Goal: Task Accomplishment & Management: Use online tool/utility

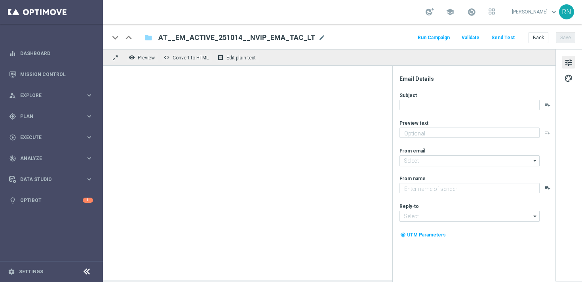
type textarea "Rubbel GRATIS zu den EuroMillionen."
type textarea "Lottoland"
type input "mail@crm.lottoland.com"
type input "service@lottoland.com"
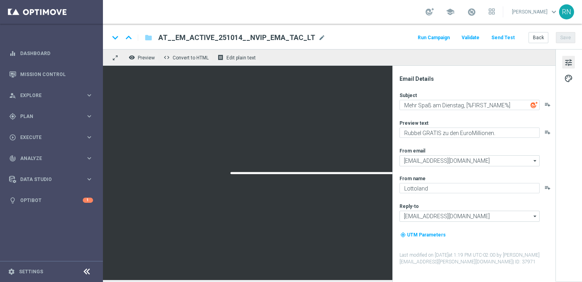
click at [510, 37] on button "Send Test" at bounding box center [503, 37] width 26 height 11
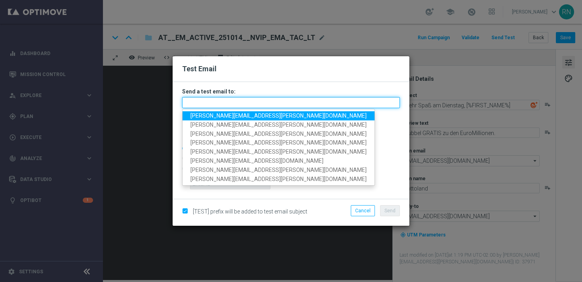
click at [220, 102] on input "text" at bounding box center [291, 102] width 218 height 11
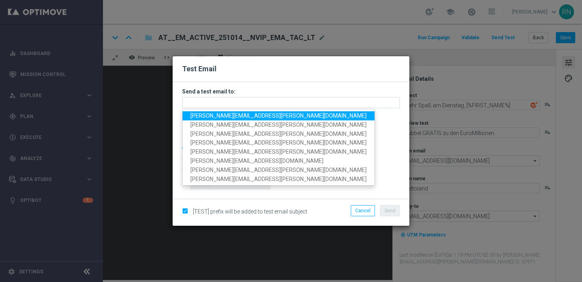
click at [234, 116] on span "ronny.niemann+at@lottoland.com" at bounding box center [278, 115] width 176 height 6
type input "ronny.niemann+at@lottoland.com"
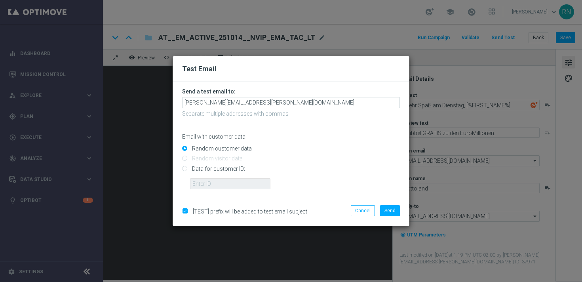
click at [207, 169] on input "Data for customer ID:" at bounding box center [291, 171] width 218 height 11
radio input "true"
click at [212, 176] on input "Data for customer ID:" at bounding box center [291, 171] width 218 height 11
click at [217, 180] on input "text" at bounding box center [230, 183] width 80 height 11
paste input "224105369"
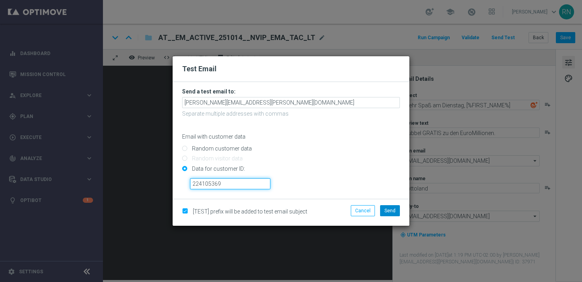
type input "224105369"
click at [395, 209] on span "Send" at bounding box center [389, 211] width 11 height 6
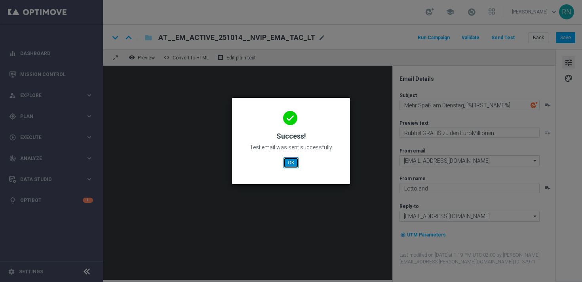
click at [286, 164] on button "OK" at bounding box center [290, 162] width 15 height 11
